Goal: Share content

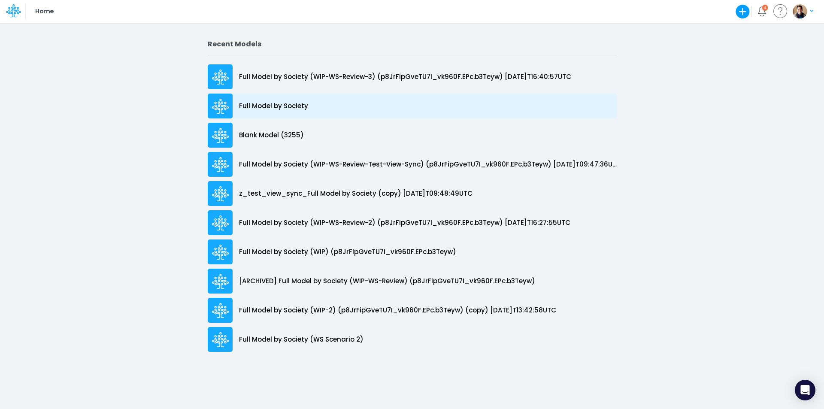
click at [291, 99] on div "Full Model by Society" at bounding box center [412, 106] width 409 height 25
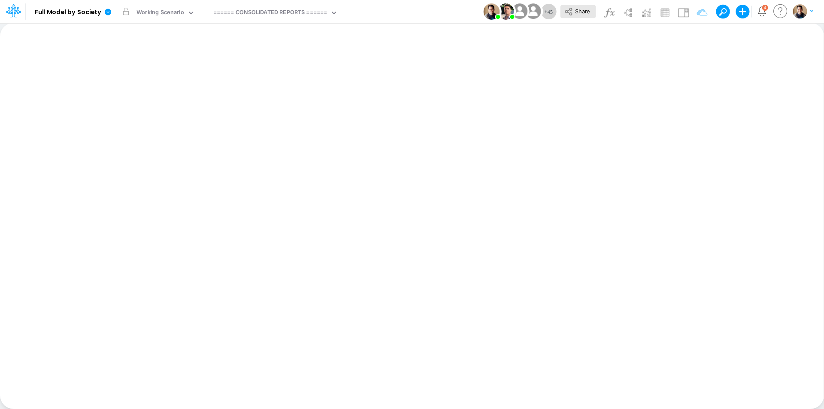
click at [567, 9] on icon at bounding box center [568, 11] width 9 height 9
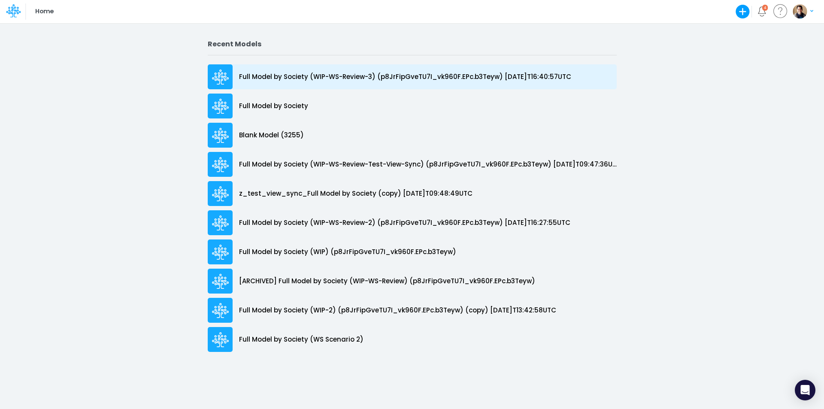
click at [365, 76] on p "Full Model by Society (WIP-WS-Review-3) (p8JrFipGveTU7I_vk960F.EPc.b3Teyw) 2025…" at bounding box center [405, 77] width 332 height 10
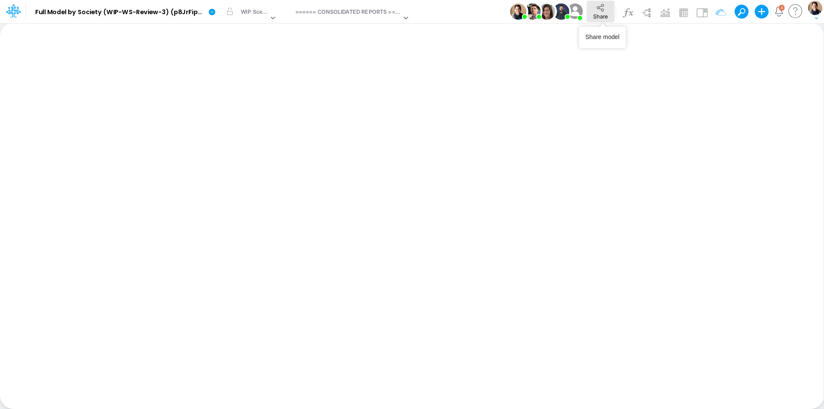
click at [603, 12] on button "Share" at bounding box center [601, 11] width 28 height 21
